Goal: Find specific page/section: Find specific page/section

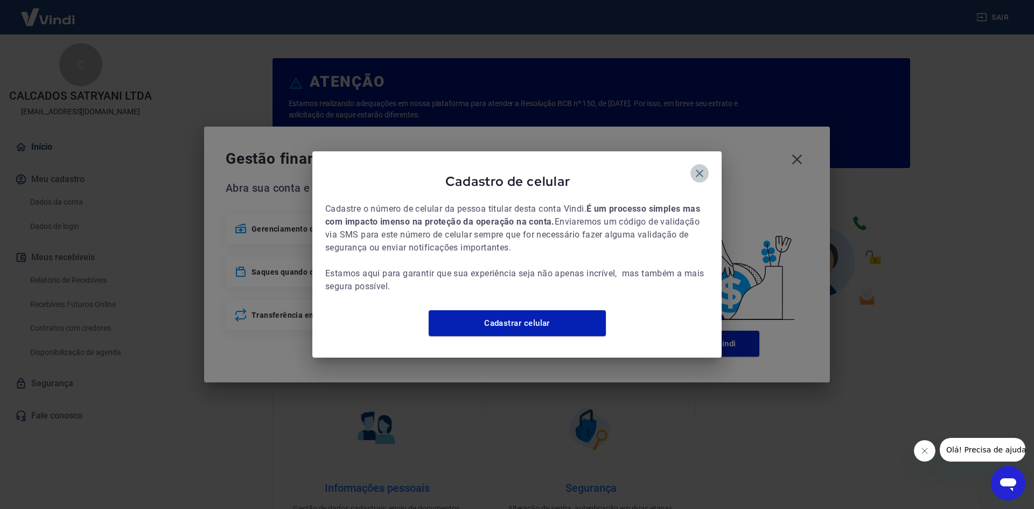
click at [691, 165] on button "button" at bounding box center [699, 173] width 18 height 18
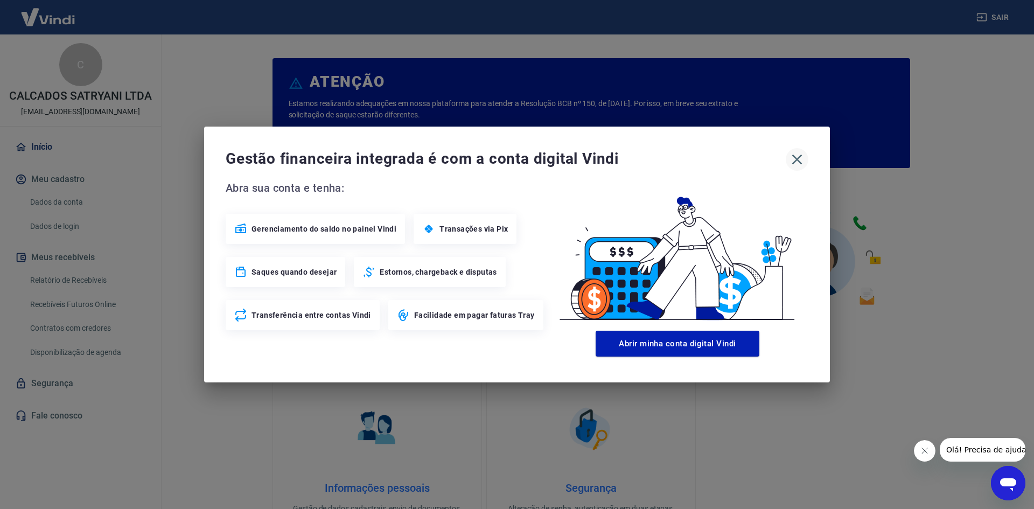
click at [799, 157] on icon "button" at bounding box center [797, 160] width 10 height 10
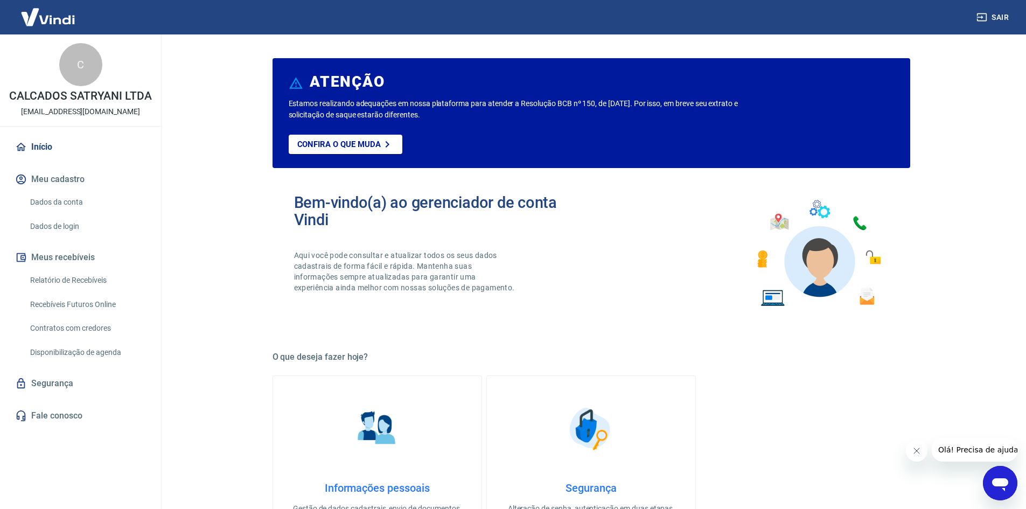
click at [44, 273] on link "Relatório de Recebíveis" at bounding box center [87, 280] width 122 height 22
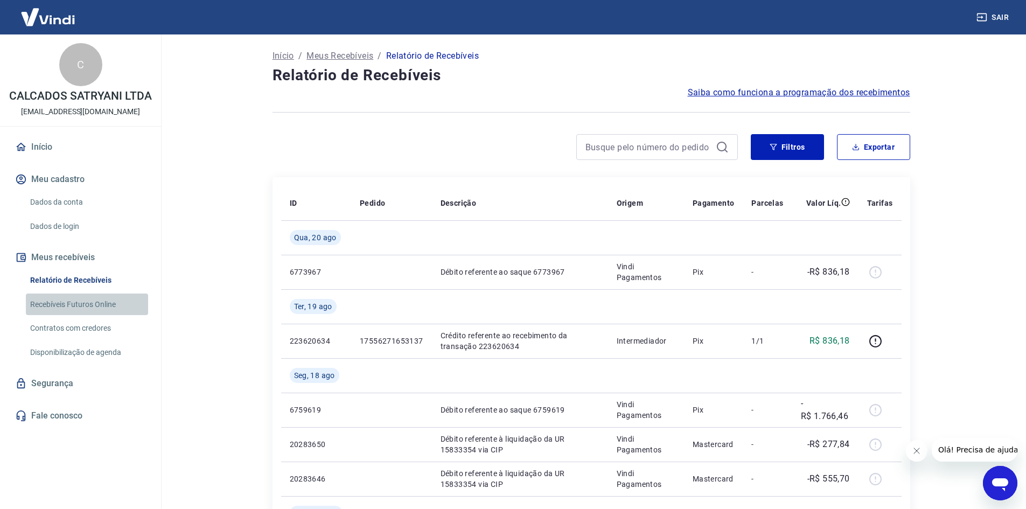
click at [67, 302] on link "Recebíveis Futuros Online" at bounding box center [87, 305] width 122 height 22
